Goal: Task Accomplishment & Management: Manage account settings

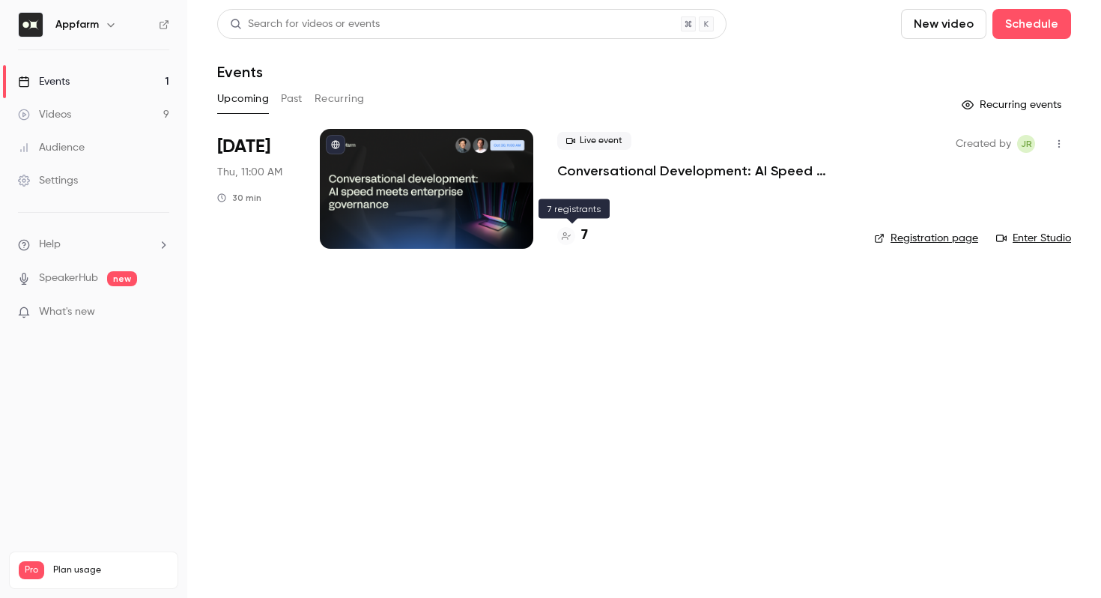
click at [572, 236] on div at bounding box center [566, 236] width 18 height 18
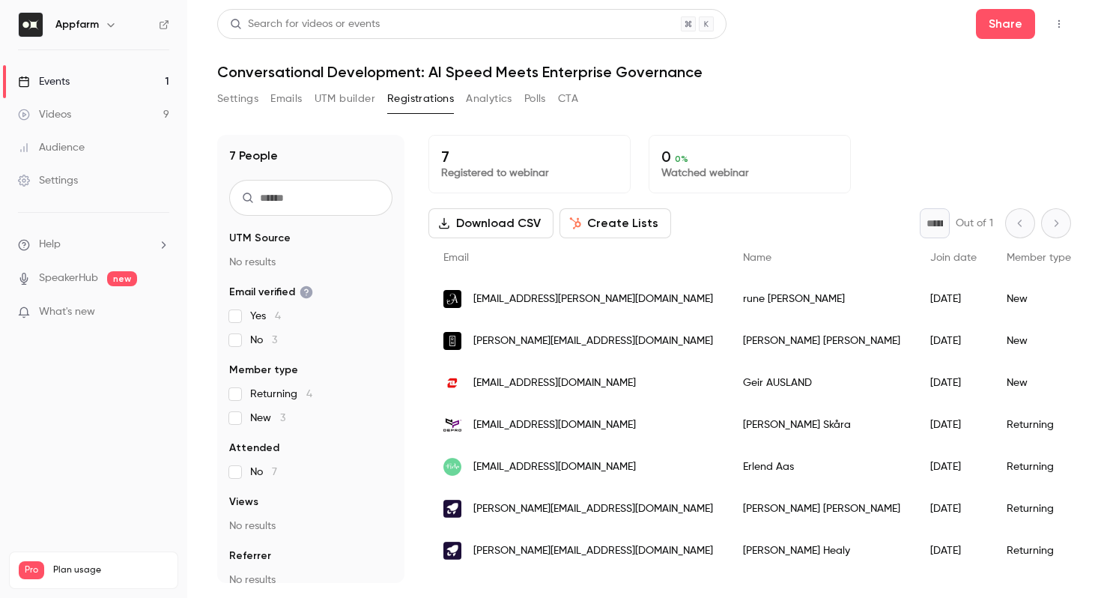
click at [118, 93] on link "Events 1" at bounding box center [93, 81] width 187 height 33
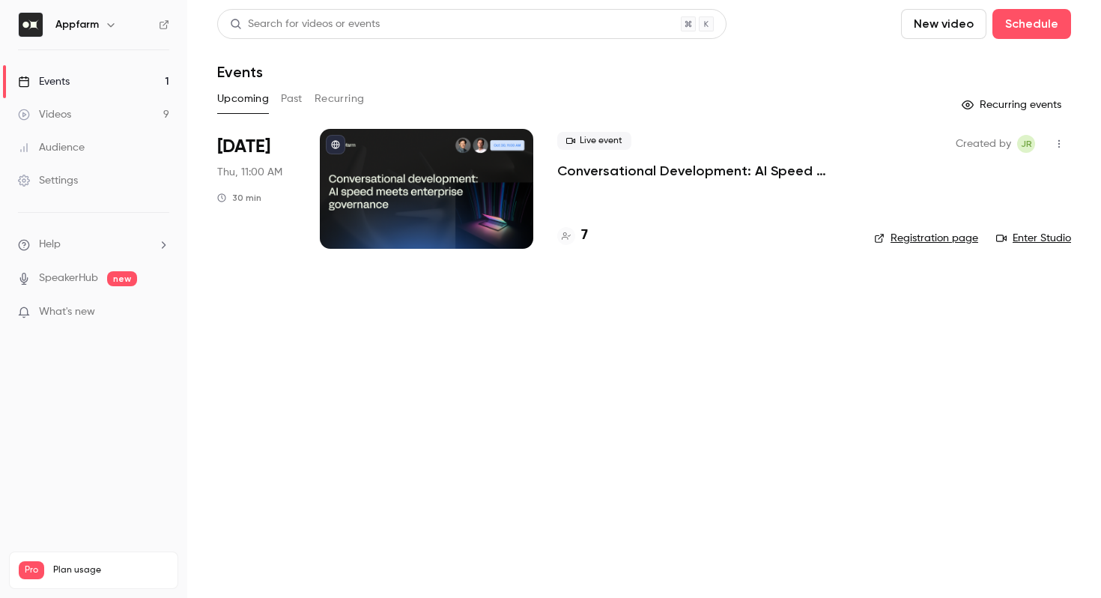
click at [926, 238] on link "Registration page" at bounding box center [926, 238] width 104 height 15
click at [70, 121] on div "Videos" at bounding box center [44, 114] width 53 height 15
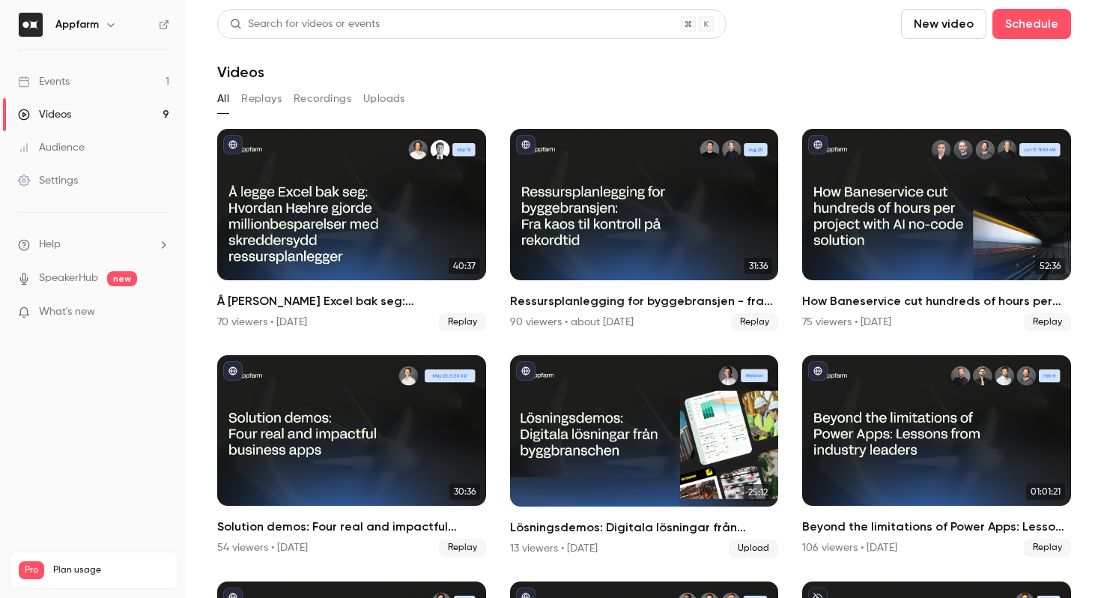
click at [124, 82] on link "Events 1" at bounding box center [93, 81] width 187 height 33
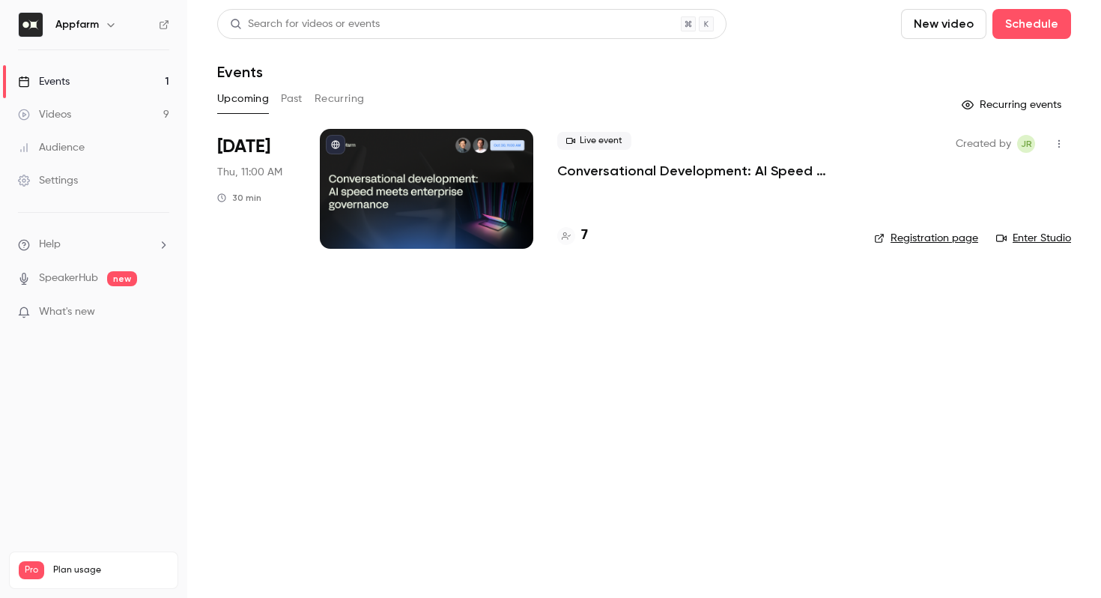
click at [281, 97] on button "Past" at bounding box center [292, 99] width 22 height 24
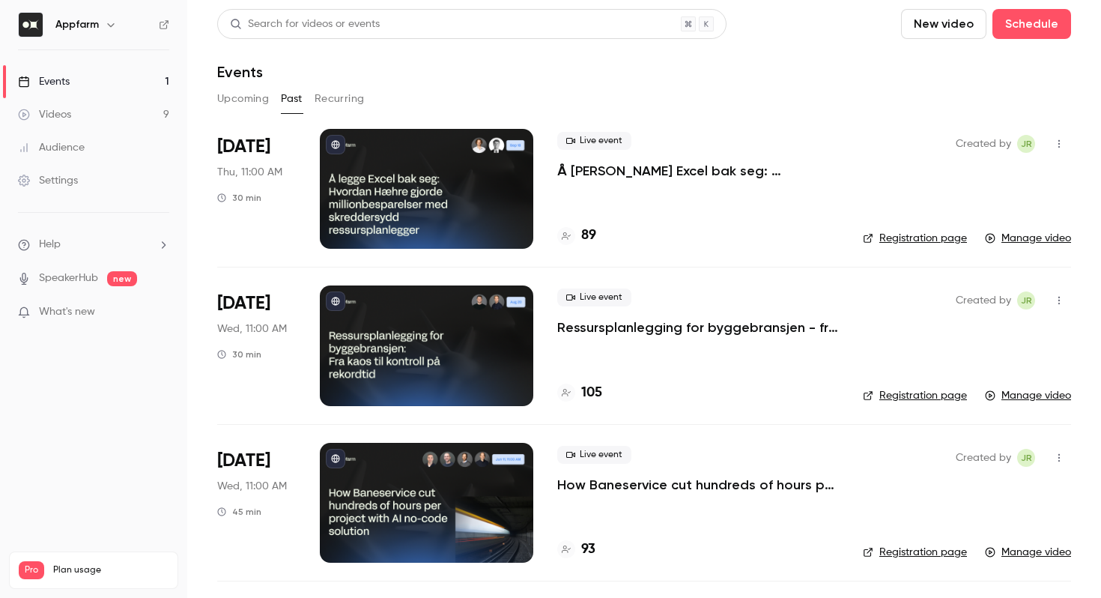
click at [911, 240] on link "Registration page" at bounding box center [915, 238] width 104 height 15
click at [253, 88] on button "Upcoming" at bounding box center [243, 99] width 52 height 24
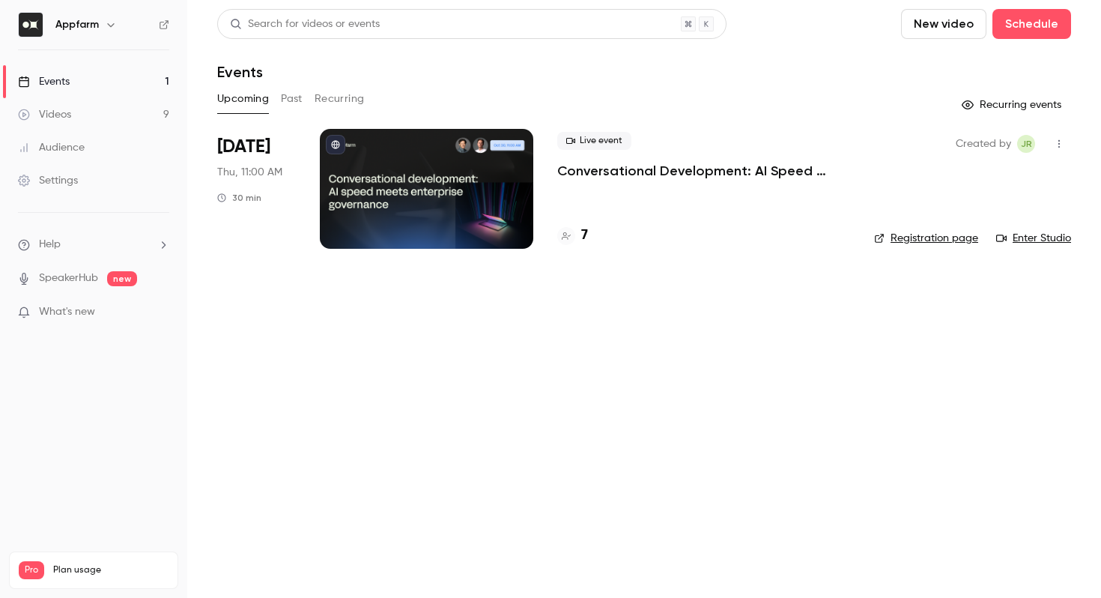
click at [574, 235] on div at bounding box center [566, 236] width 18 height 18
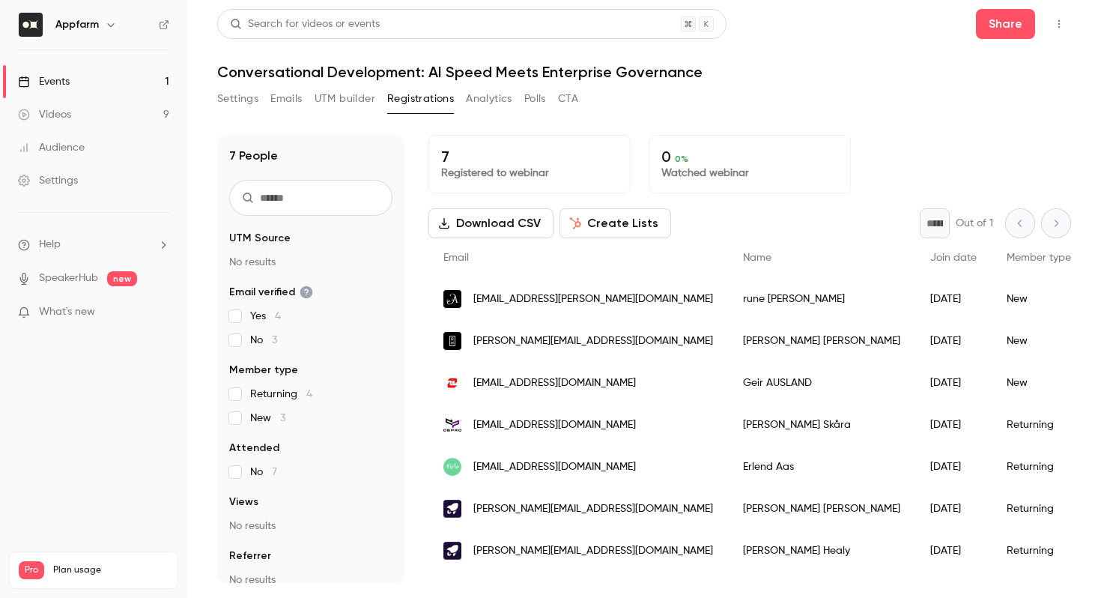
click at [502, 509] on span "hanna@appfarm.io" at bounding box center [593, 509] width 240 height 16
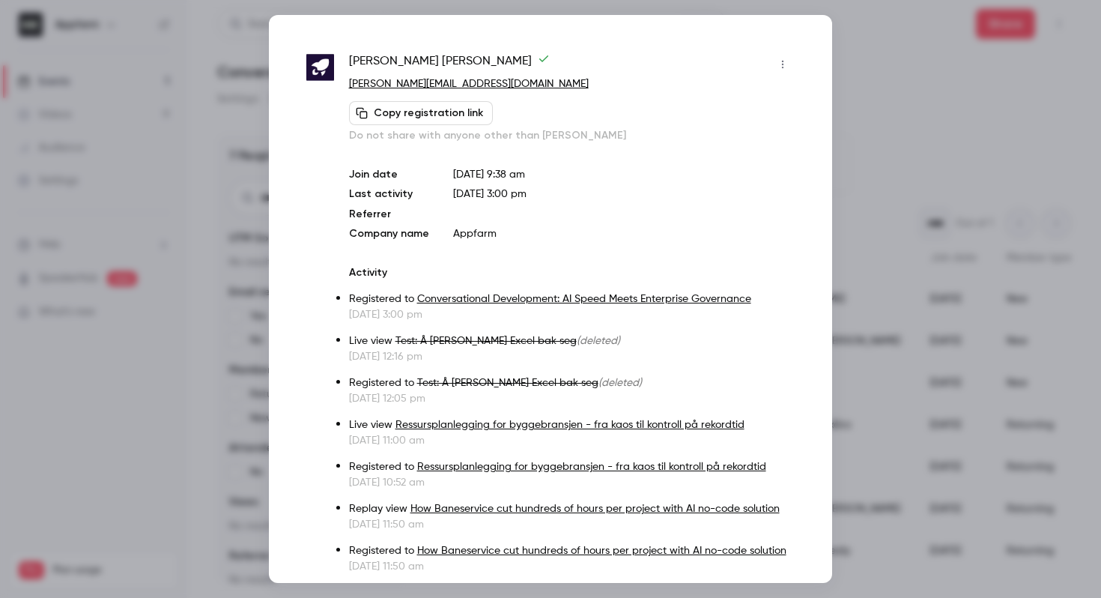
click at [777, 67] on icon "button" at bounding box center [783, 64] width 12 height 10
click at [720, 146] on div "Remove registration" at bounding box center [714, 141] width 114 height 15
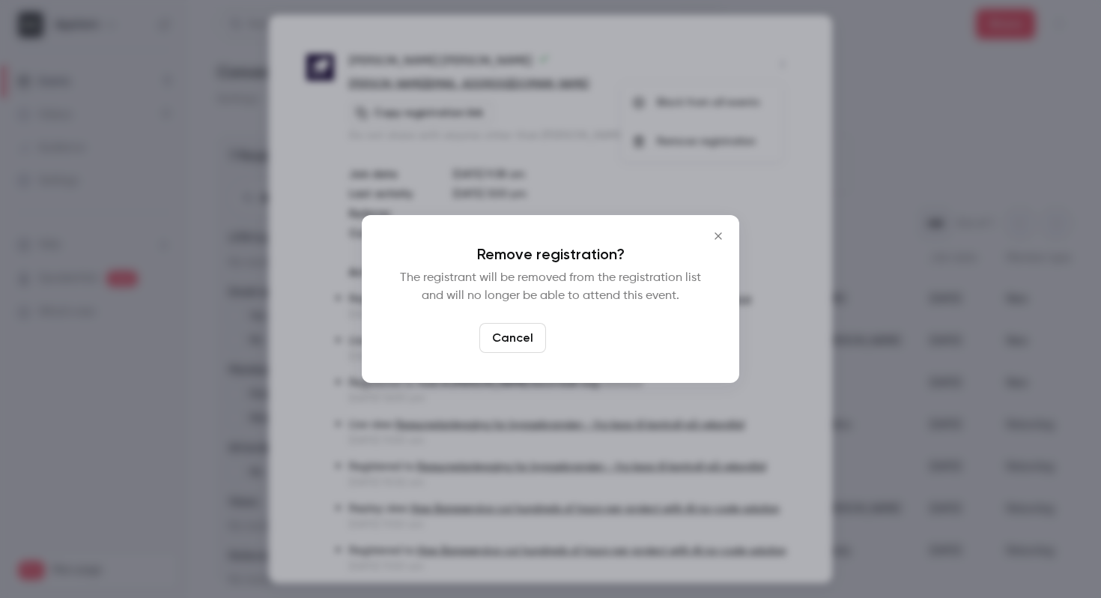
click at [588, 347] on button "Confirm" at bounding box center [587, 338] width 70 height 30
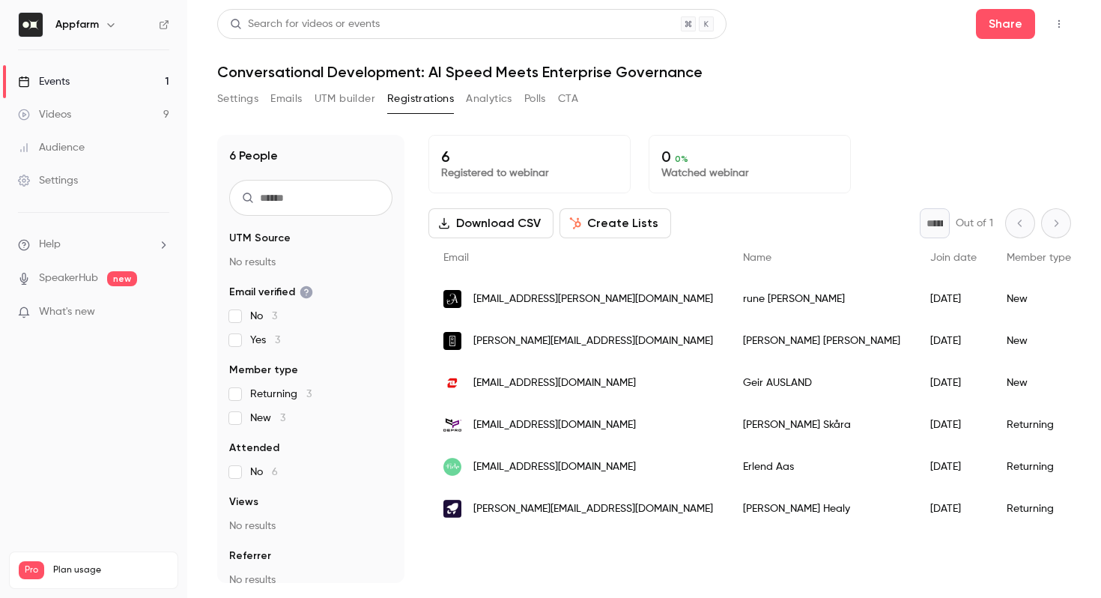
click at [587, 517] on div "john@appfarm.io" at bounding box center [578, 509] width 300 height 42
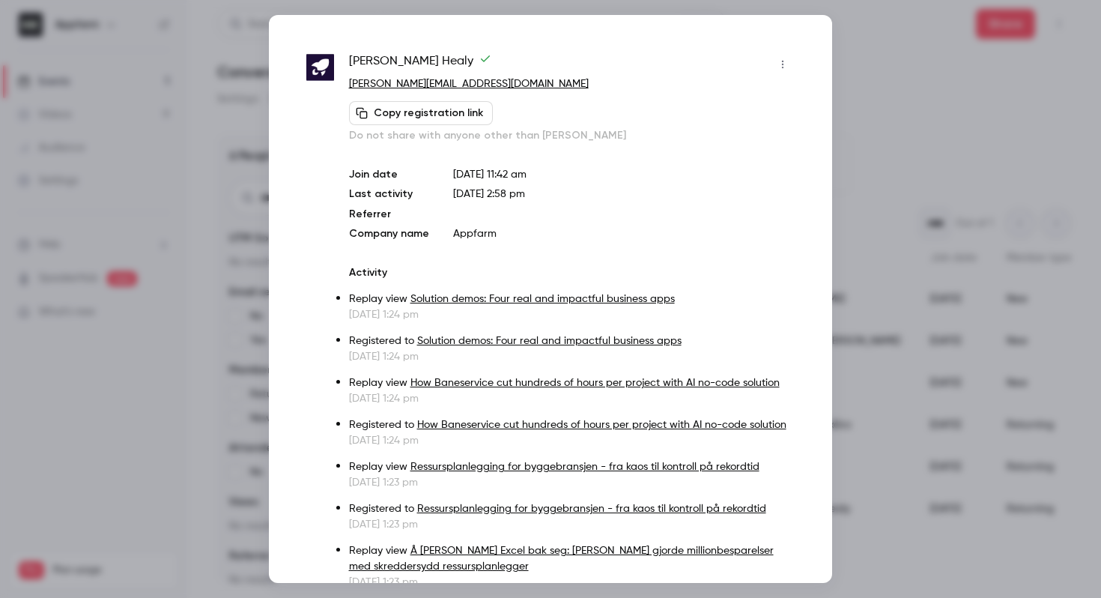
click at [774, 70] on button "button" at bounding box center [783, 64] width 24 height 24
click at [732, 139] on div "Remove registration" at bounding box center [714, 141] width 114 height 15
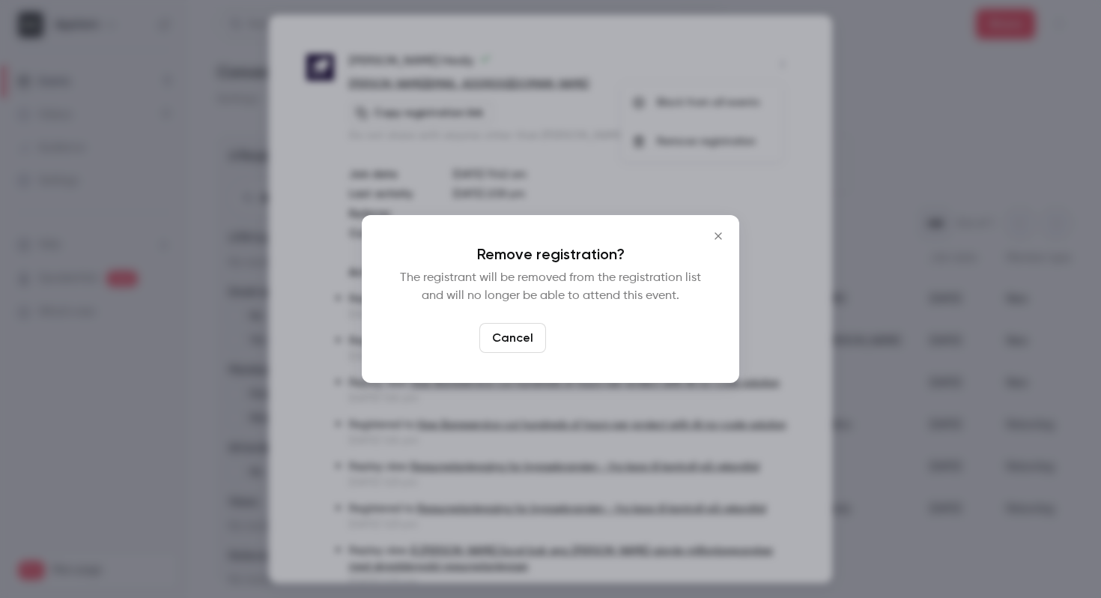
click at [589, 341] on button "Confirm" at bounding box center [587, 338] width 70 height 30
